Goal: Task Accomplishment & Management: Use online tool/utility

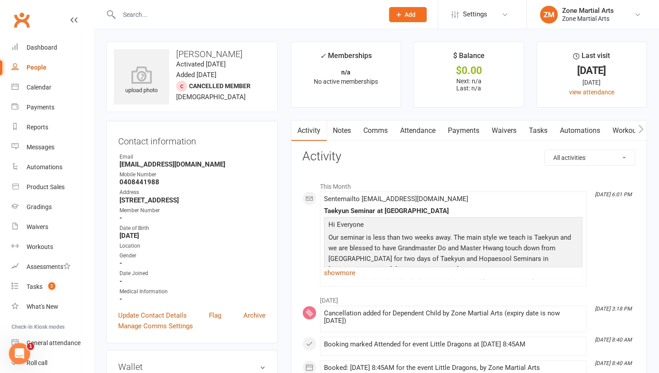
click at [217, 228] on div "Date of Birth" at bounding box center [193, 228] width 146 height 8
click at [27, 92] on link "Calendar" at bounding box center [53, 87] width 82 height 20
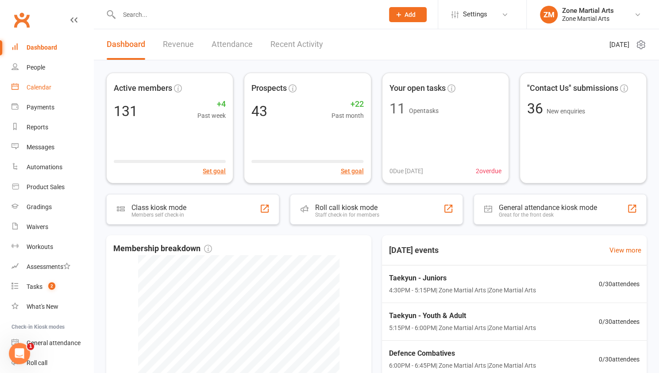
click at [42, 82] on link "Calendar" at bounding box center [53, 87] width 82 height 20
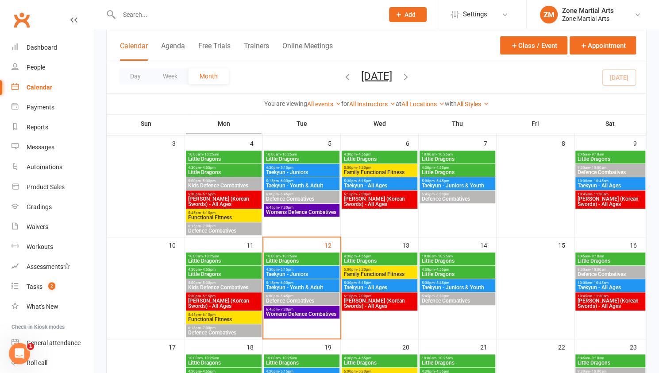
scroll to position [187, 0]
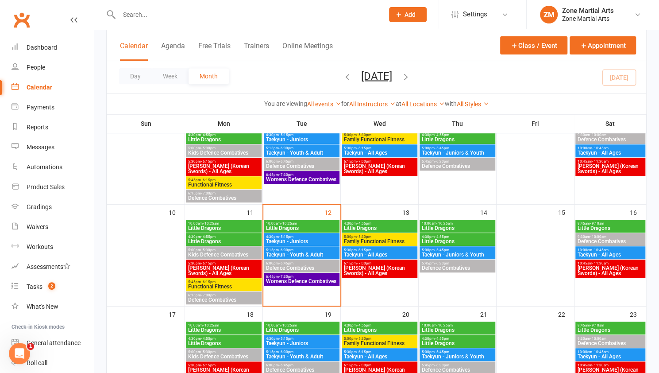
click at [309, 236] on span "4:30pm - 5:15pm" at bounding box center [302, 237] width 72 height 4
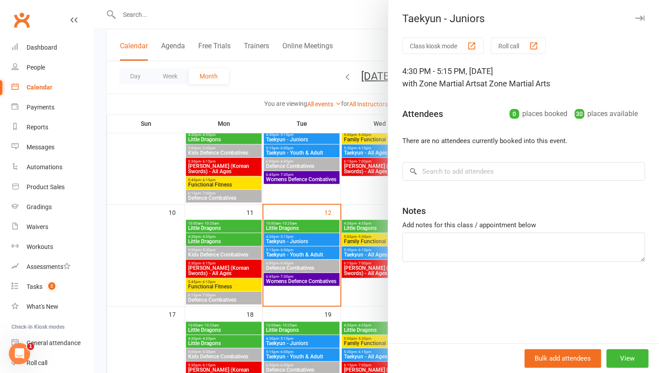
click at [518, 49] on button "Roll call" at bounding box center [518, 46] width 55 height 16
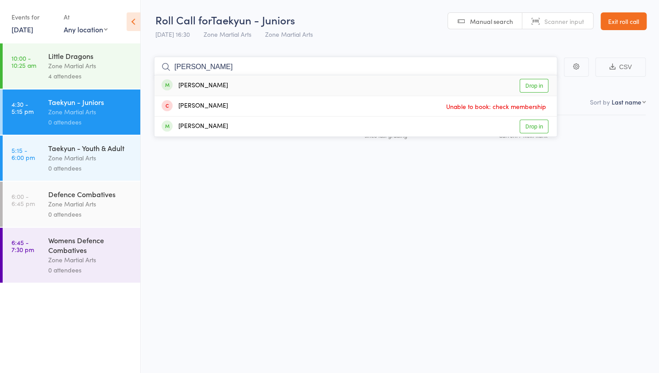
type input "[PERSON_NAME]"
click at [537, 88] on link "Drop in" at bounding box center [534, 86] width 29 height 14
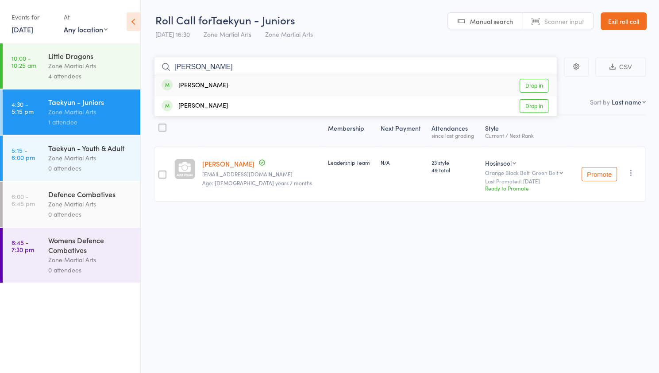
type input "[PERSON_NAME]"
click at [542, 87] on link "Drop in" at bounding box center [534, 86] width 29 height 14
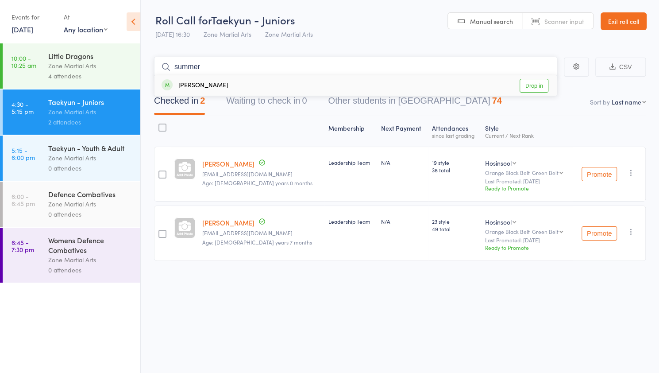
type input "summer"
click at [539, 85] on link "Drop in" at bounding box center [534, 86] width 29 height 14
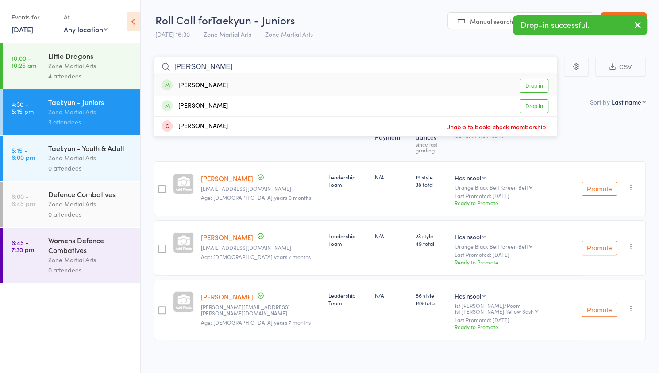
type input "[PERSON_NAME]"
click at [534, 85] on link "Drop in" at bounding box center [534, 86] width 29 height 14
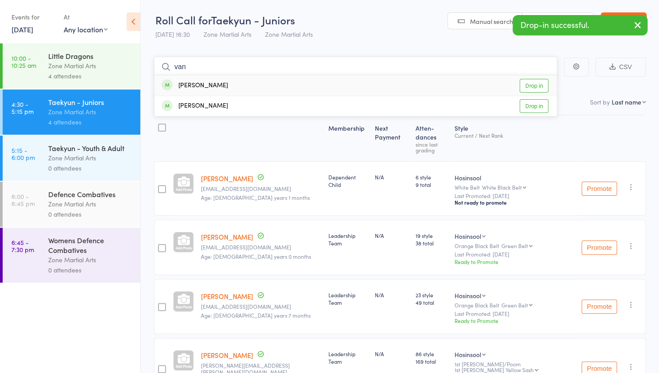
type input "van"
click at [534, 85] on link "Drop in" at bounding box center [534, 86] width 29 height 14
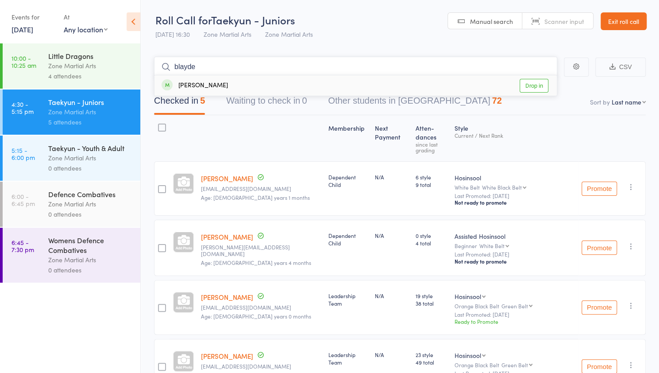
type input "blayde"
click at [532, 82] on link "Drop in" at bounding box center [534, 86] width 29 height 14
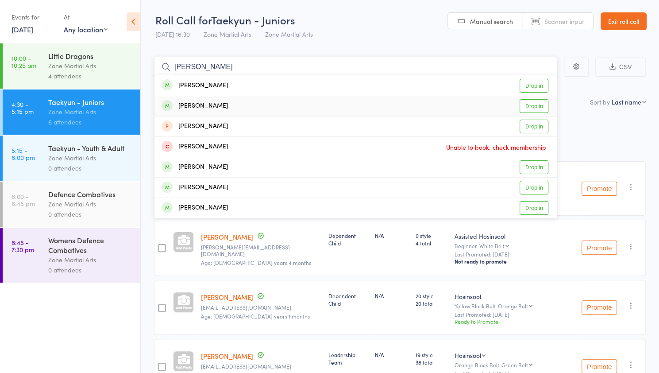
type input "[PERSON_NAME]"
click at [534, 105] on link "Drop in" at bounding box center [534, 106] width 29 height 14
